Goal: Information Seeking & Learning: Check status

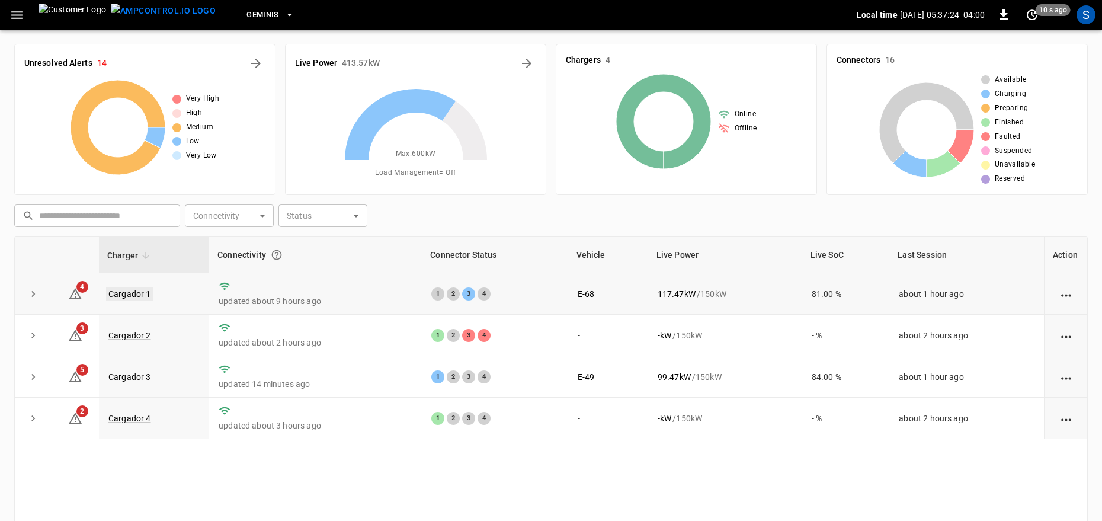
click at [137, 295] on link "Cargador 1" at bounding box center [129, 294] width 47 height 14
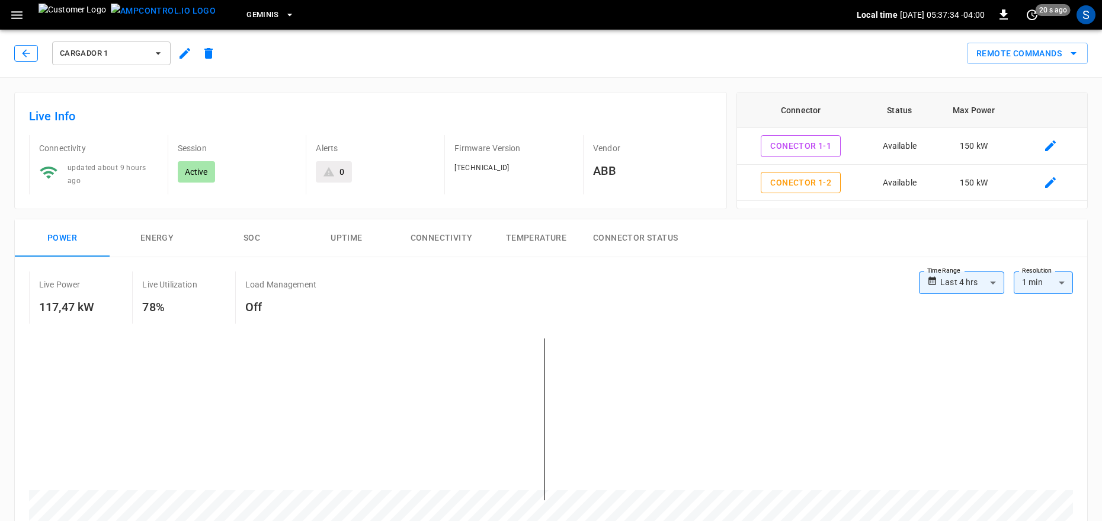
click at [26, 53] on icon "button" at bounding box center [26, 53] width 8 height 8
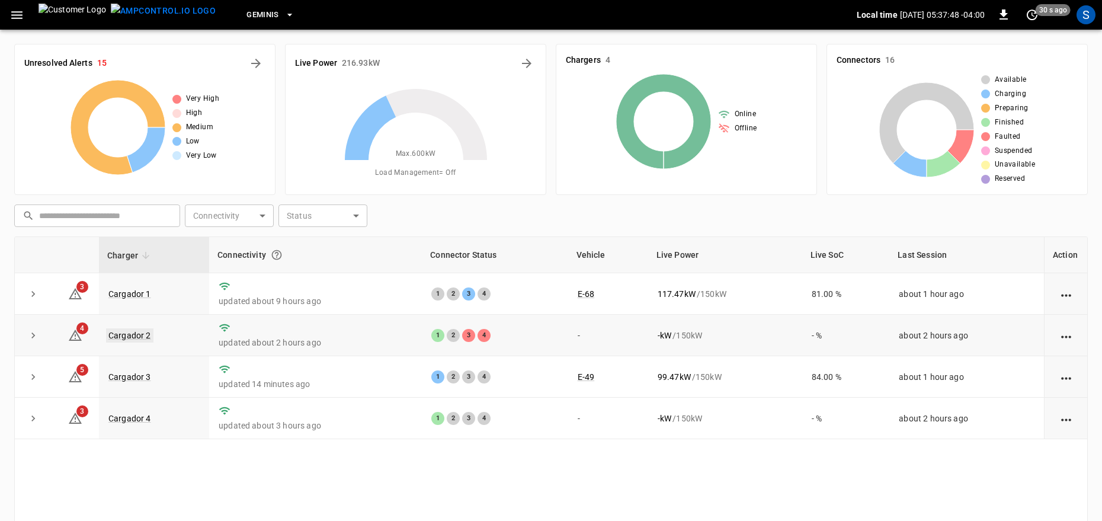
click at [115, 339] on link "Cargador 2" at bounding box center [129, 335] width 47 height 14
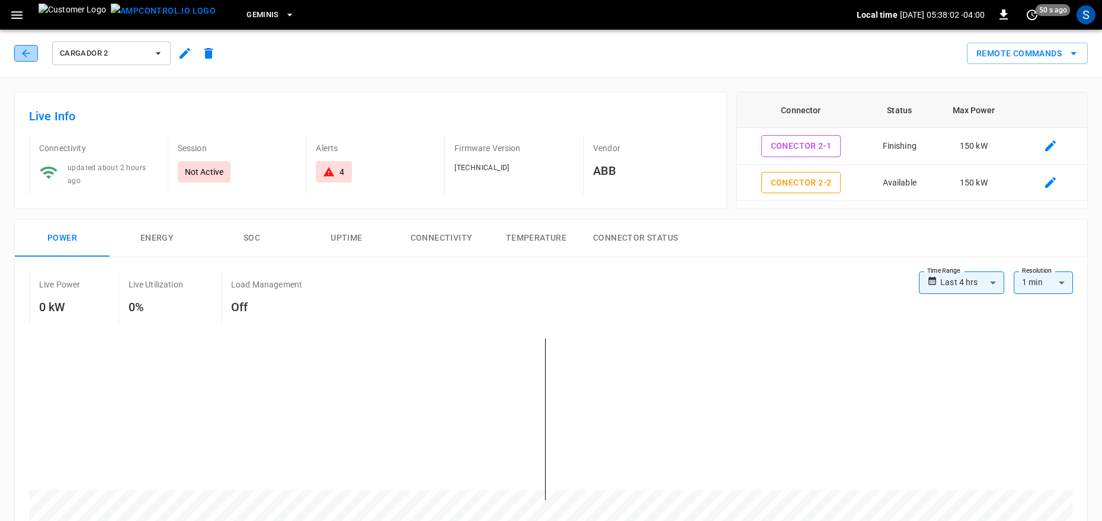
click at [25, 56] on icon "button" at bounding box center [26, 53] width 8 height 8
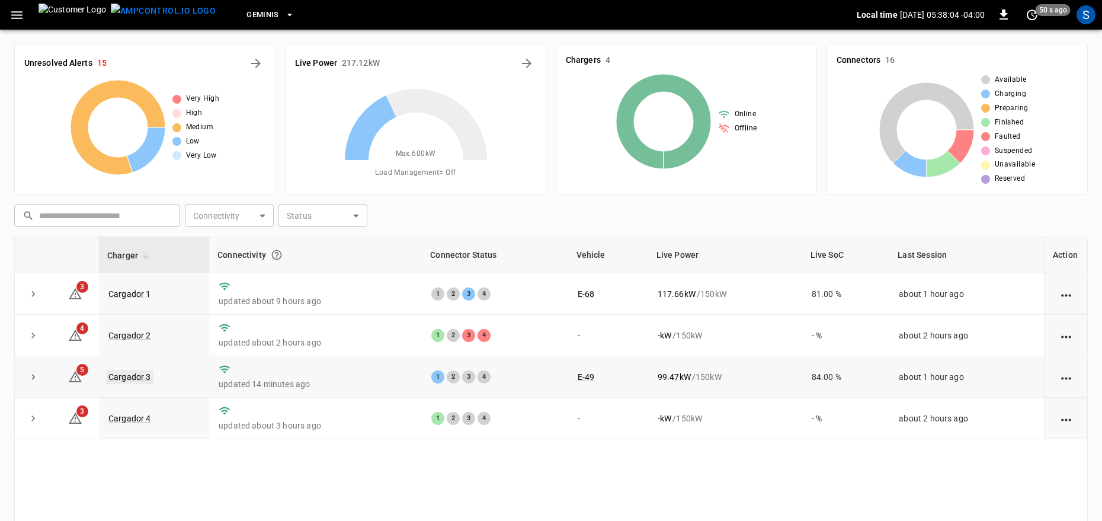
click at [145, 378] on link "Cargador 3" at bounding box center [129, 377] width 47 height 14
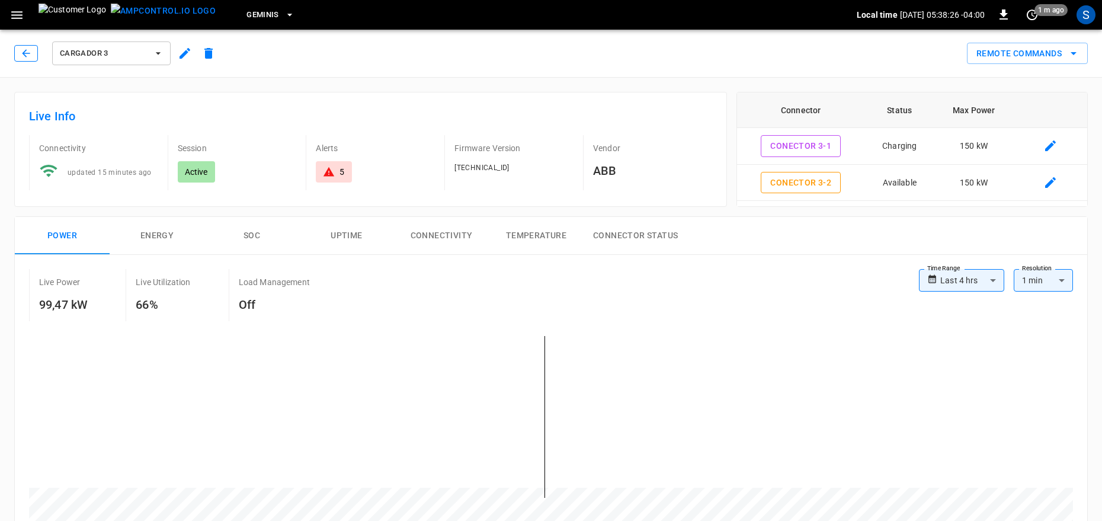
click at [33, 59] on button "button" at bounding box center [26, 53] width 24 height 17
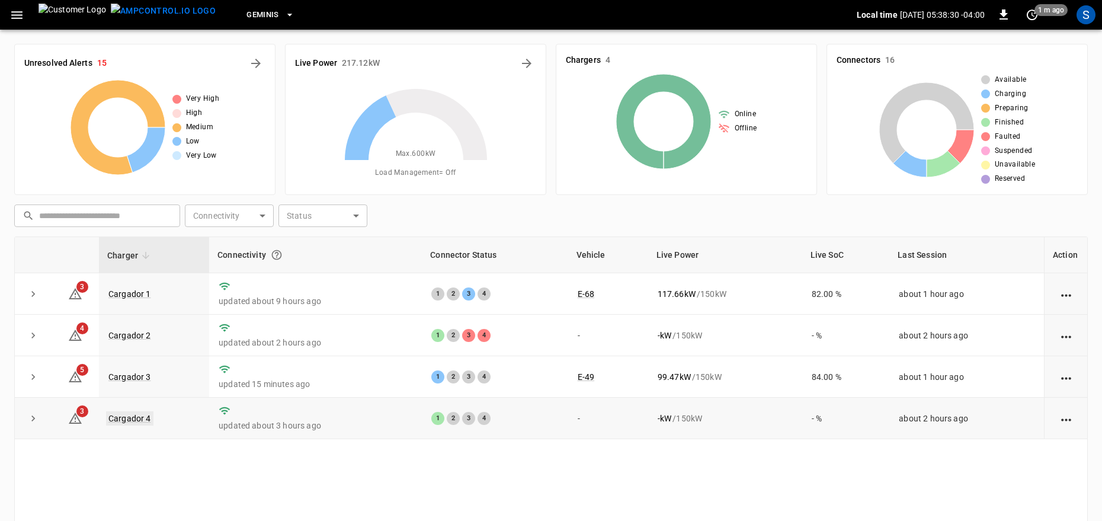
click at [137, 421] on link "Cargador 4" at bounding box center [129, 418] width 47 height 14
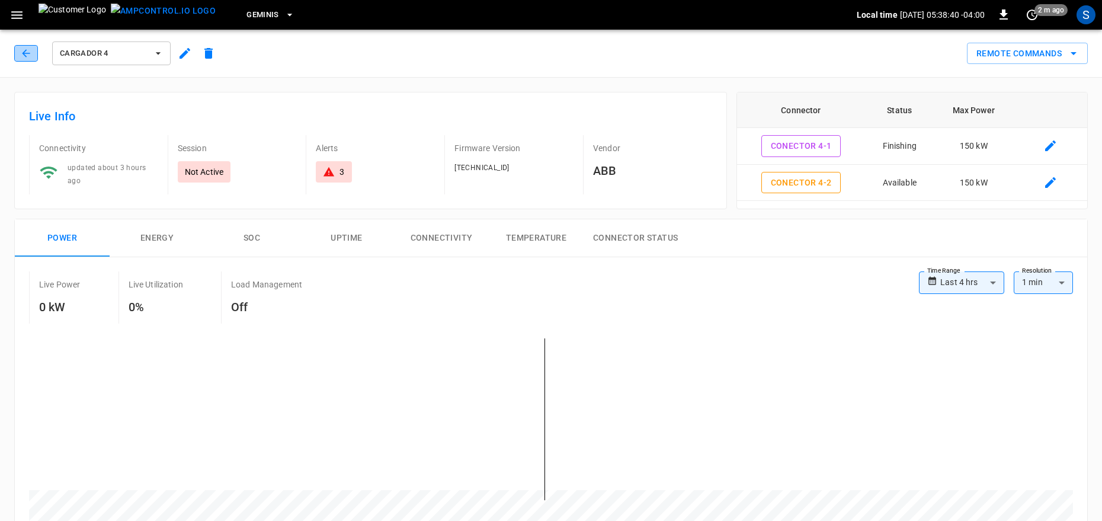
click at [17, 56] on button "button" at bounding box center [26, 53] width 24 height 17
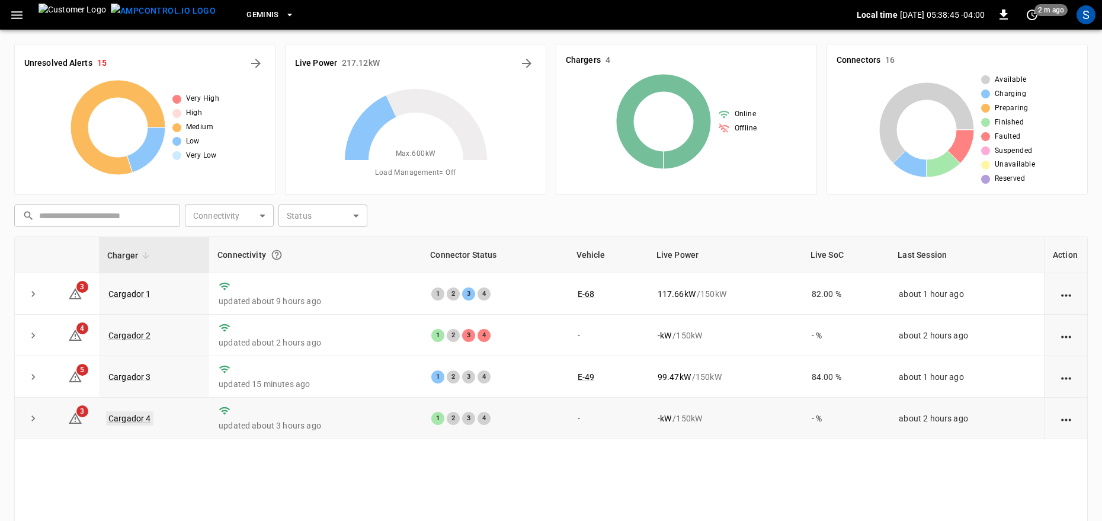
click at [127, 419] on link "Cargador 4" at bounding box center [129, 418] width 47 height 14
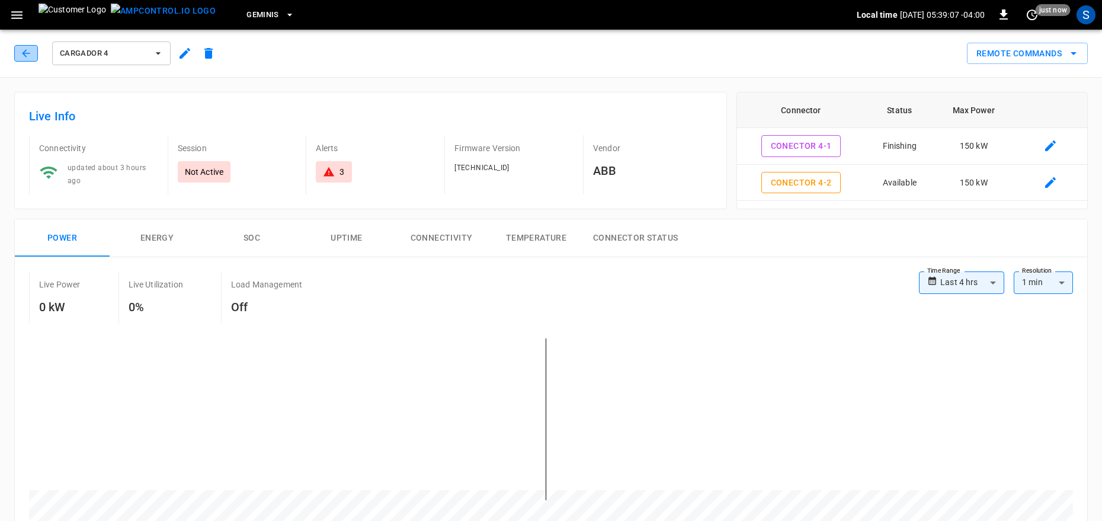
click at [29, 57] on icon "button" at bounding box center [26, 53] width 12 height 12
